Goal: Transaction & Acquisition: Purchase product/service

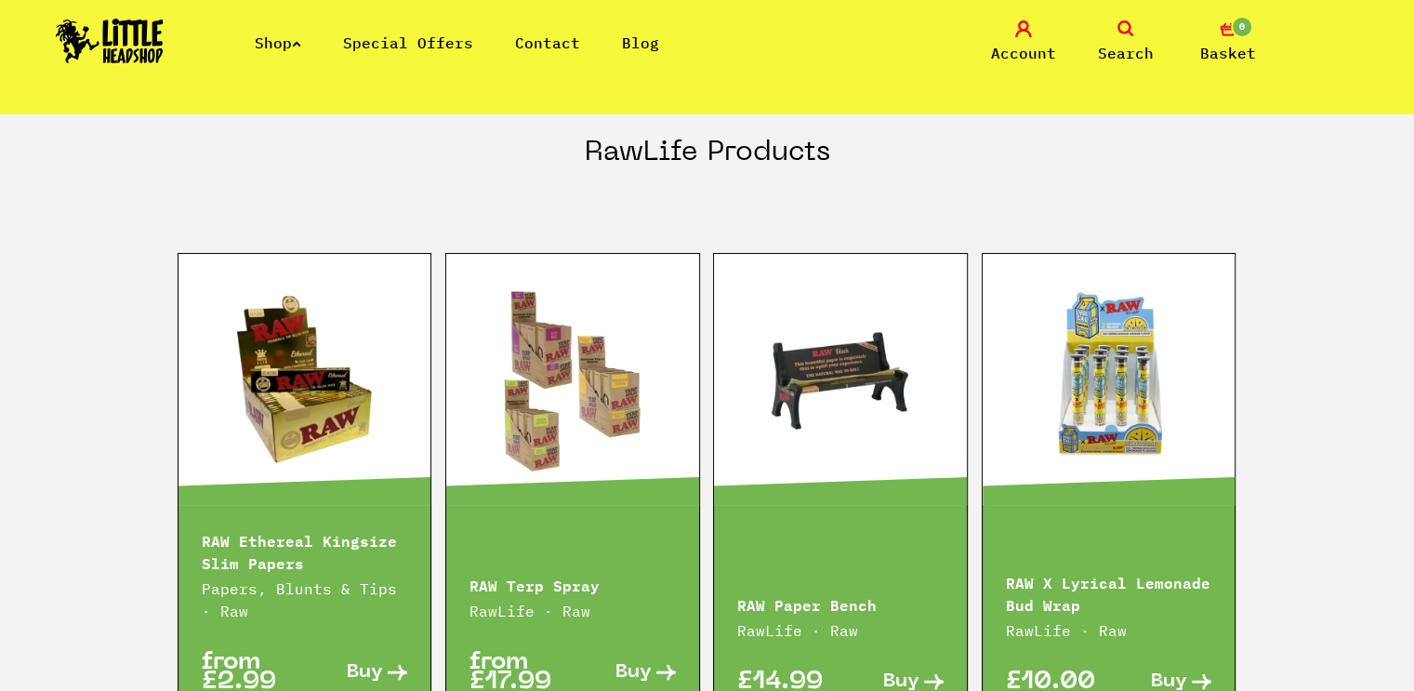
scroll to position [2139, 0]
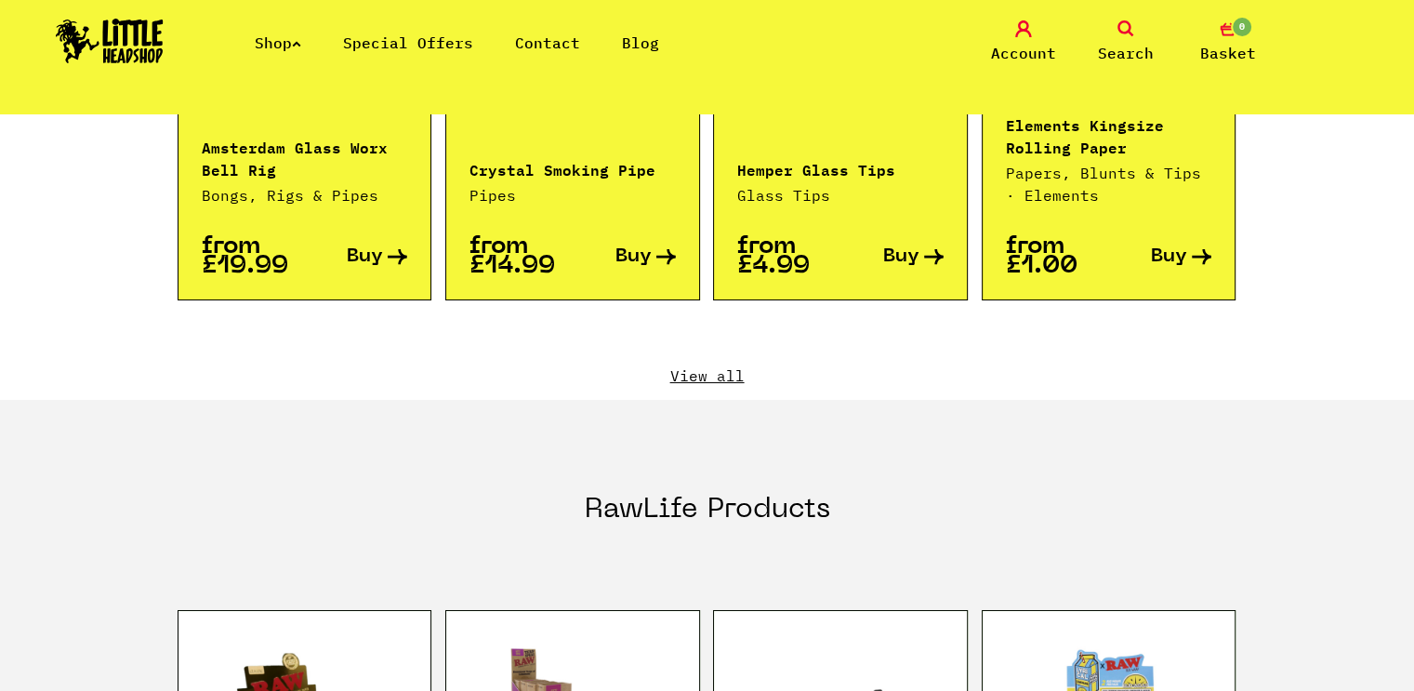
click at [726, 365] on link "View all" at bounding box center [708, 375] width 1060 height 20
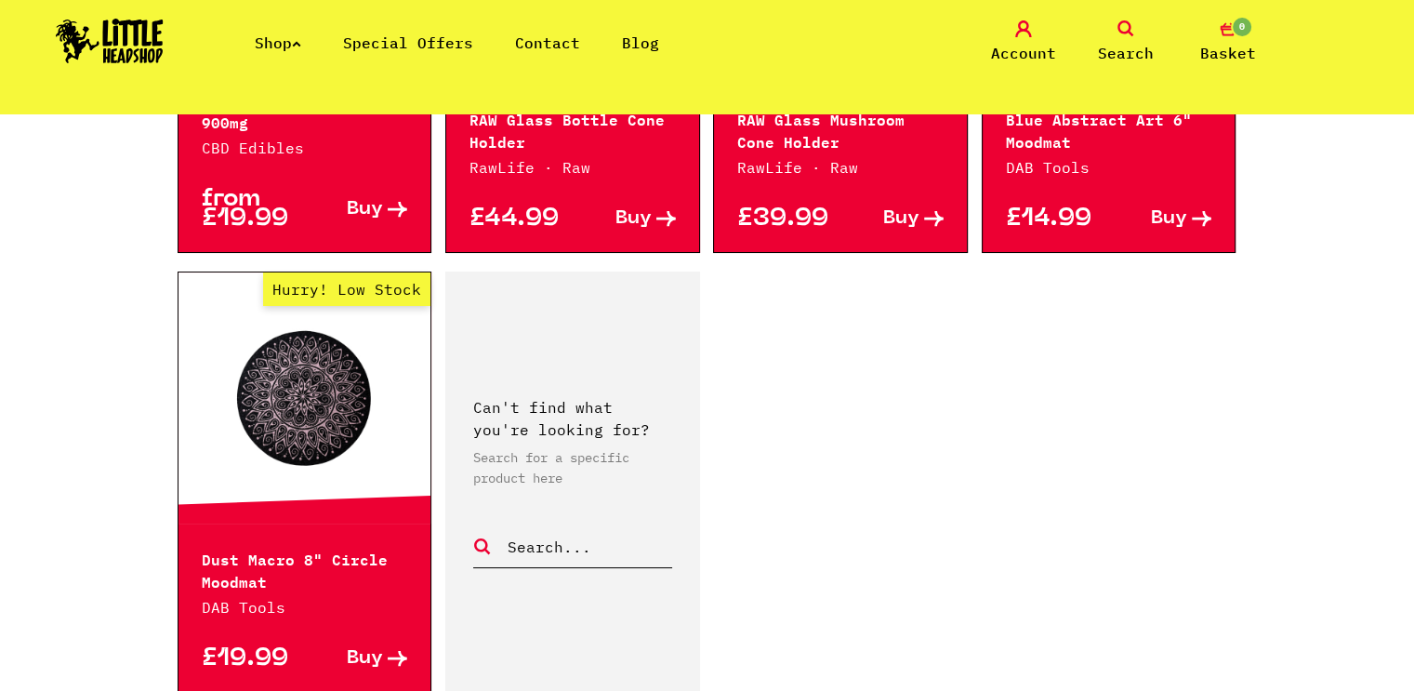
scroll to position [2882, 0]
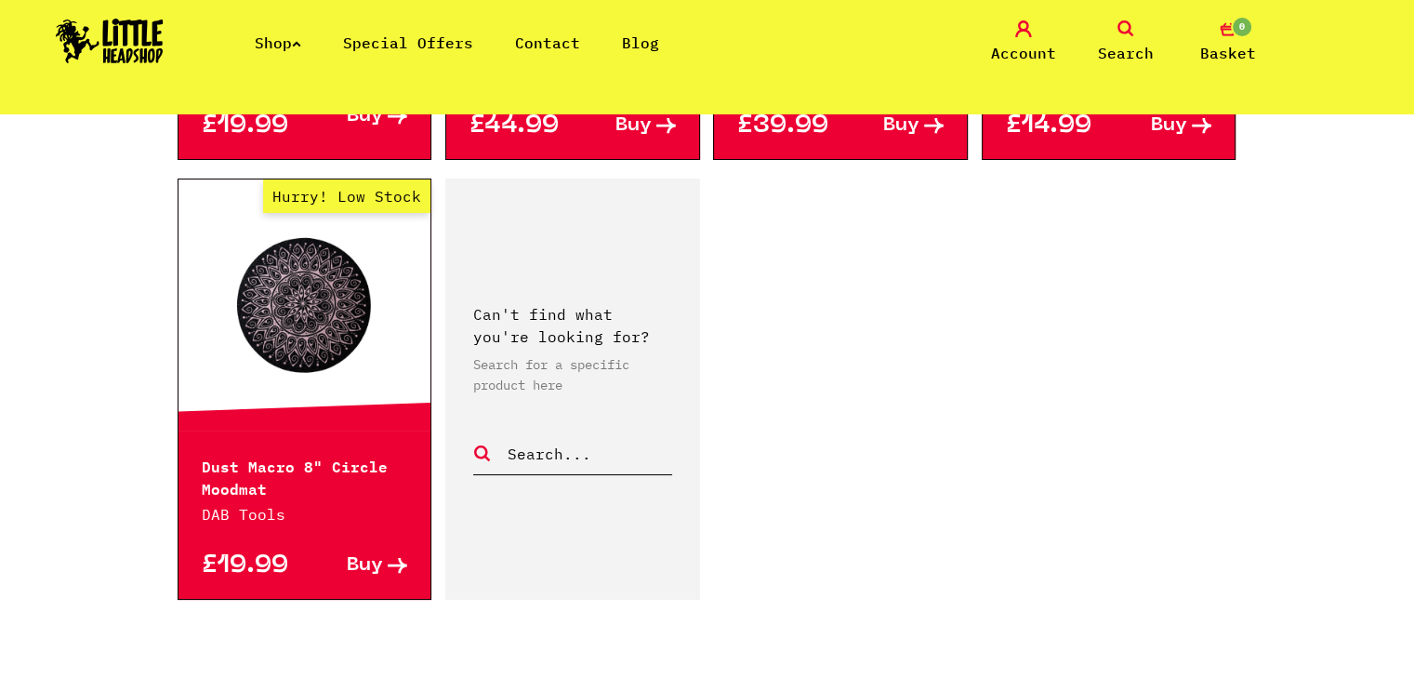
click at [556, 442] on input "text" at bounding box center [589, 454] width 166 height 24
type input "bottle"
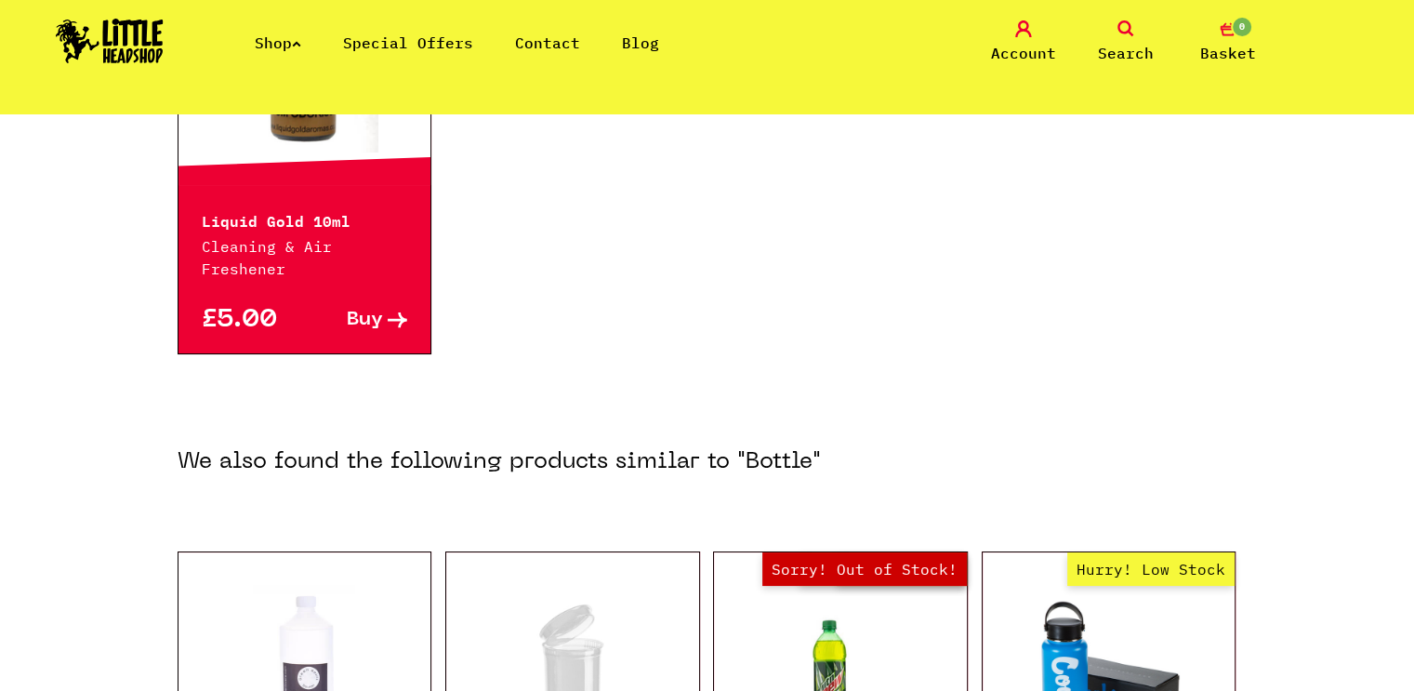
scroll to position [930, 0]
